Goal: Check status

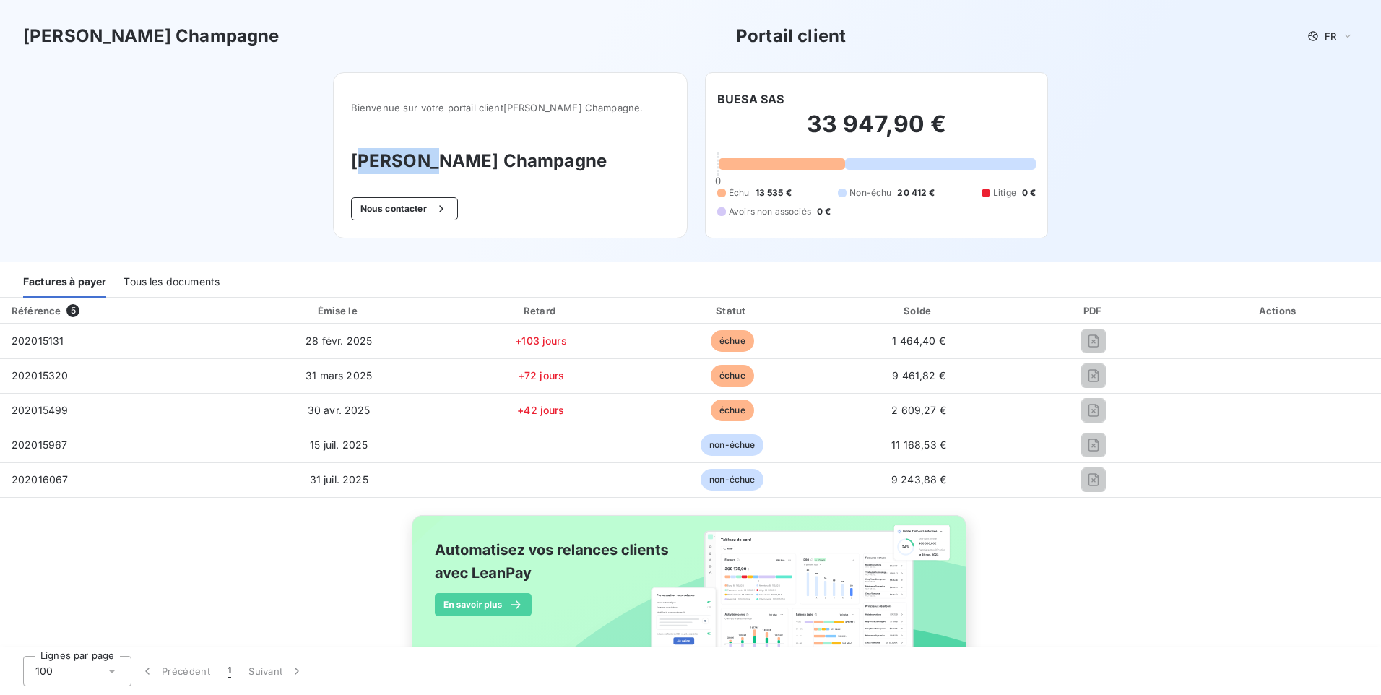
drag, startPoint x: 362, startPoint y: 162, endPoint x: 422, endPoint y: 162, distance: 60.7
click at [422, 162] on h3 "[PERSON_NAME] Champagne" at bounding box center [510, 161] width 318 height 26
drag, startPoint x: 422, startPoint y: 162, endPoint x: 456, endPoint y: 165, distance: 34.1
click at [456, 165] on h3 "[PERSON_NAME] Champagne" at bounding box center [510, 161] width 318 height 26
drag, startPoint x: 352, startPoint y: 159, endPoint x: 482, endPoint y: 161, distance: 130.0
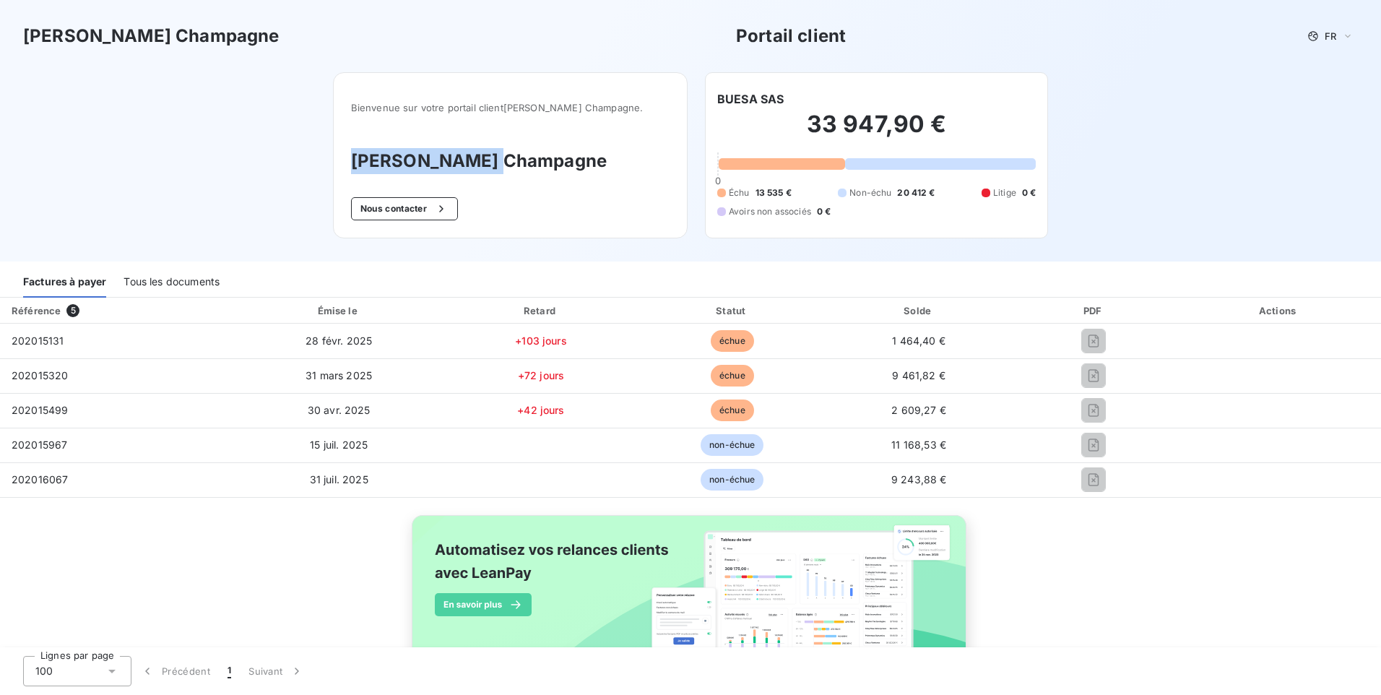
click at [482, 161] on h3 "[PERSON_NAME] Champagne" at bounding box center [510, 161] width 318 height 26
copy h3 "[PERSON_NAME]"
